Goal: Task Accomplishment & Management: Manage account settings

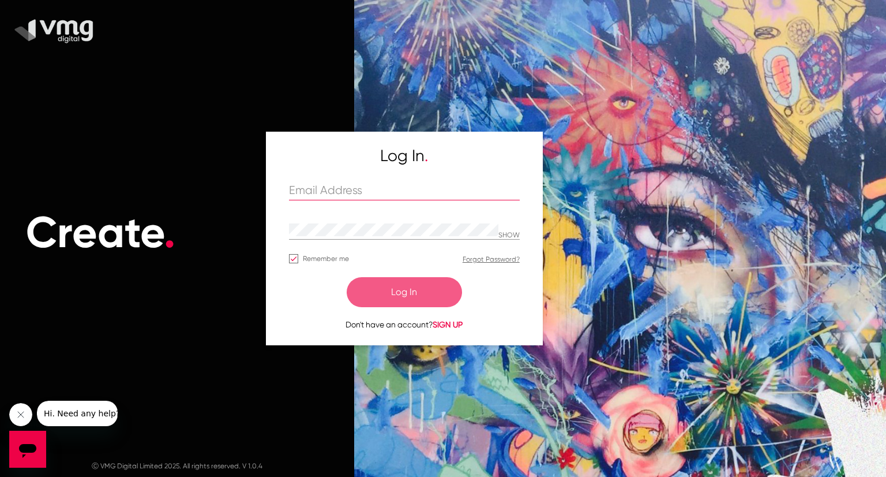
click at [328, 187] on input "text" at bounding box center [404, 190] width 231 height 13
type input "[PERSON_NAME][EMAIL_ADDRESS][DOMAIN_NAME]"
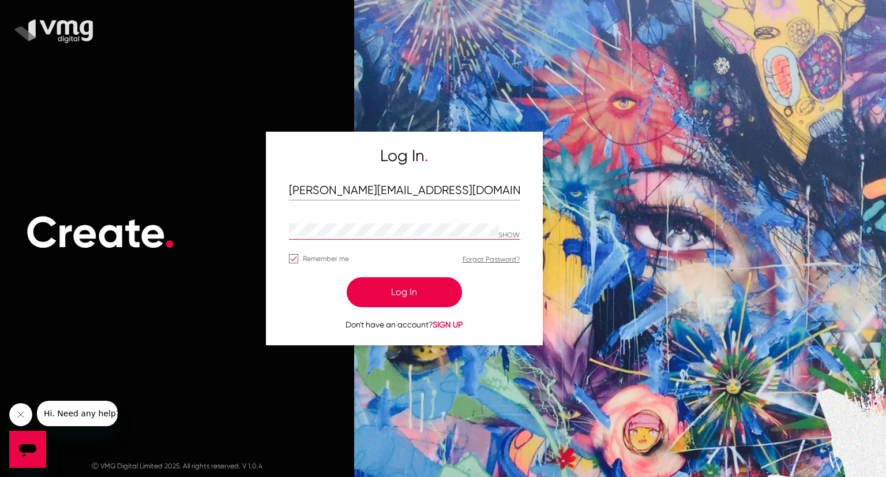
click at [478, 216] on form "[PERSON_NAME][EMAIL_ADDRESS][DOMAIN_NAME] SHOW Remember me Forgot Password? Log…" at bounding box center [404, 256] width 231 height 148
click at [417, 291] on button "Log In" at bounding box center [404, 292] width 115 height 30
click at [414, 291] on button "Log In" at bounding box center [404, 292] width 115 height 30
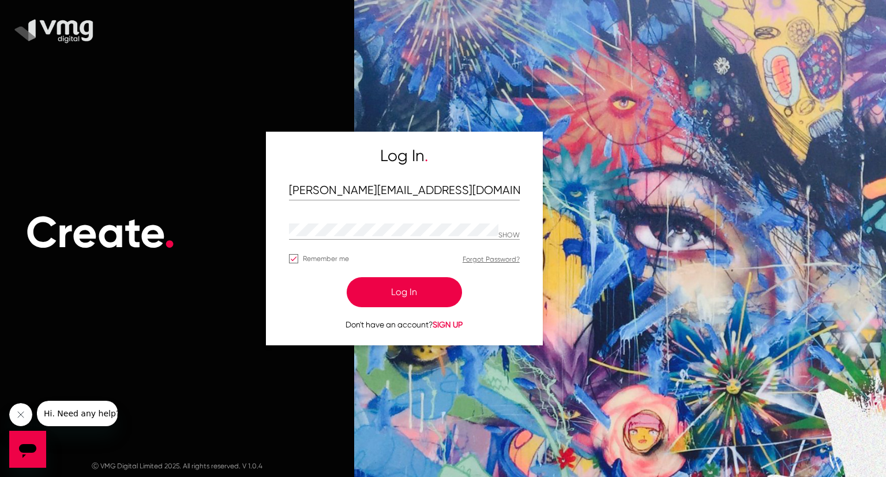
click at [413, 297] on button "Log In" at bounding box center [404, 292] width 115 height 30
click at [411, 291] on button "Log In" at bounding box center [404, 292] width 115 height 30
click at [390, 294] on button "Log In" at bounding box center [404, 292] width 115 height 30
